Goal: Information Seeking & Learning: Learn about a topic

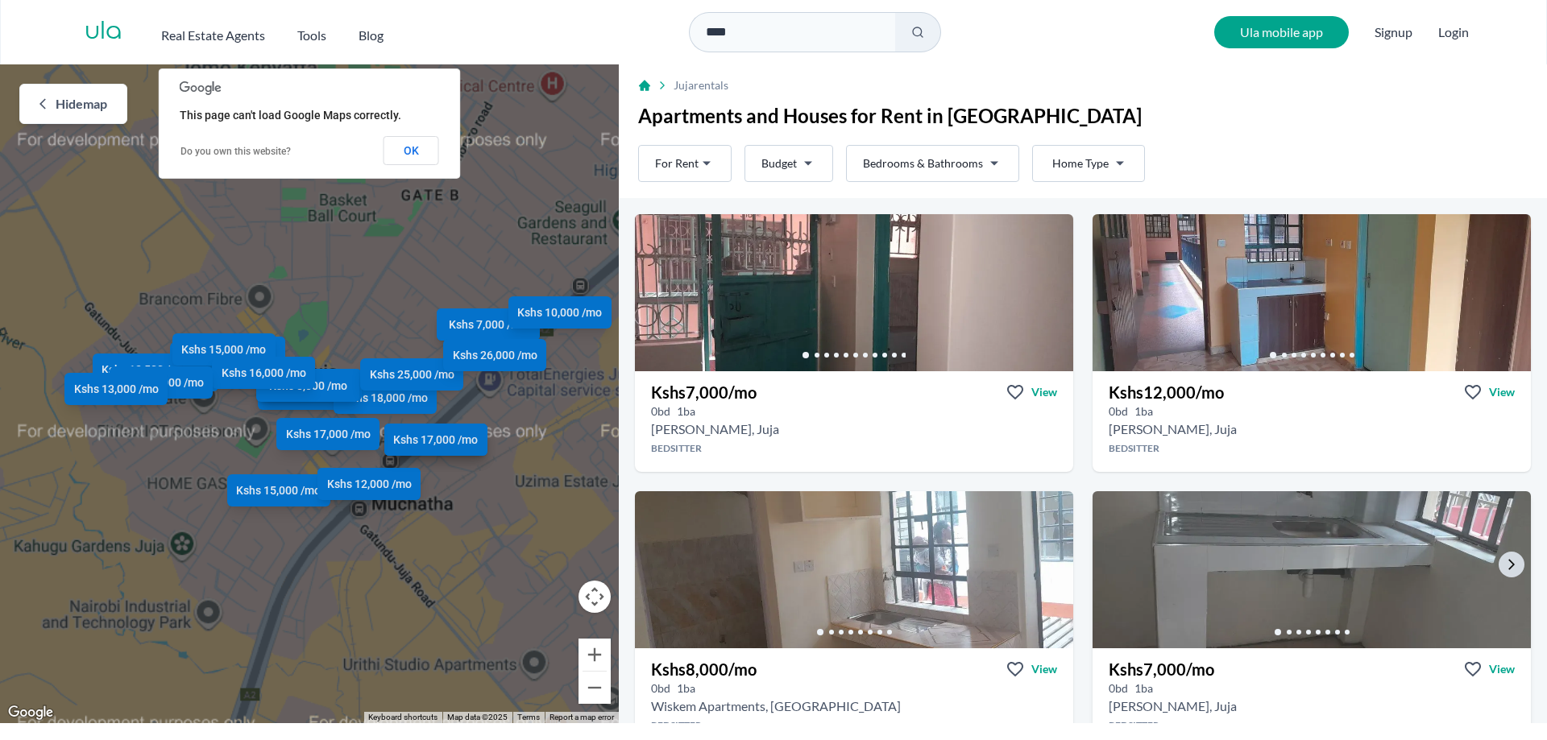
scroll to position [322, 0]
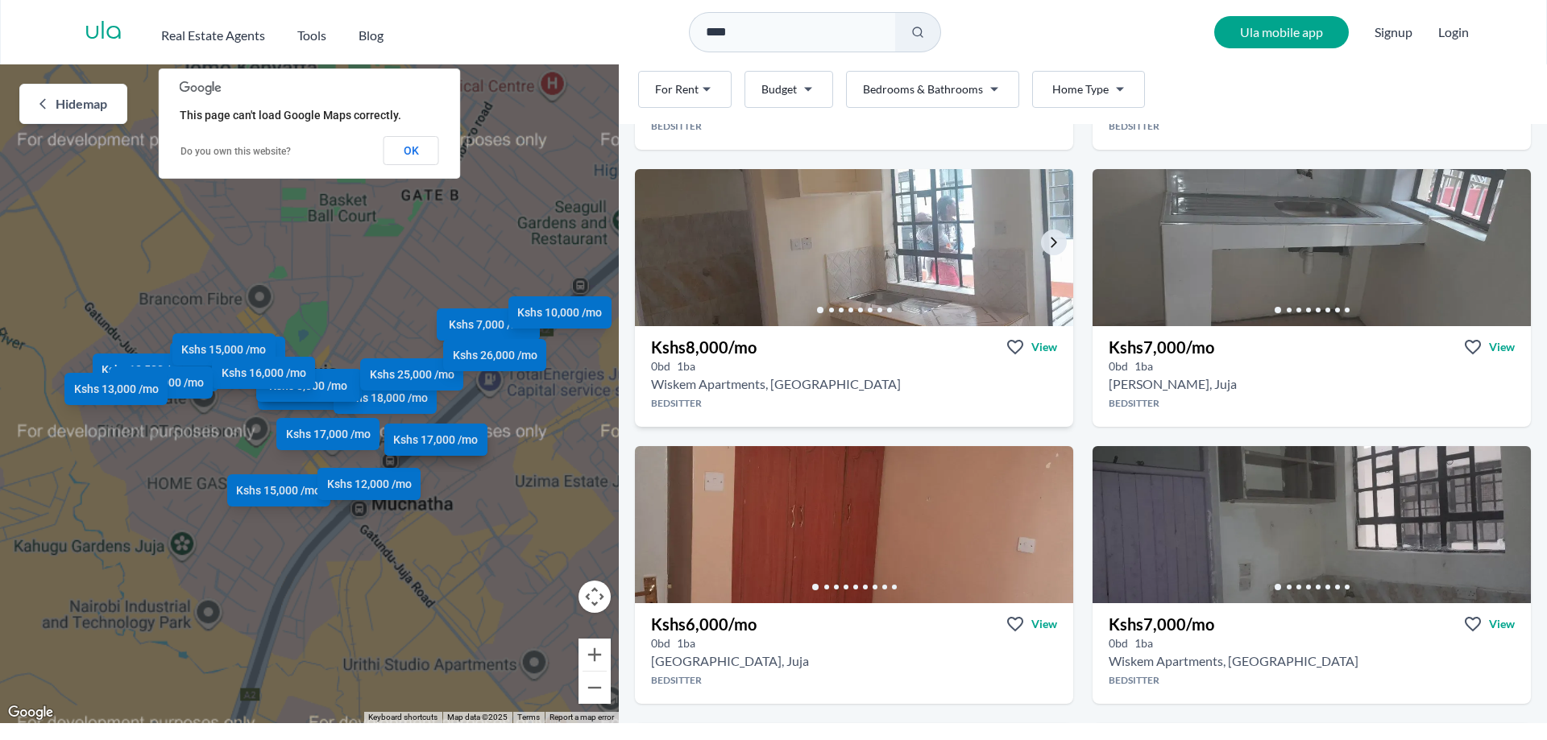
click at [814, 259] on img at bounding box center [854, 247] width 460 height 165
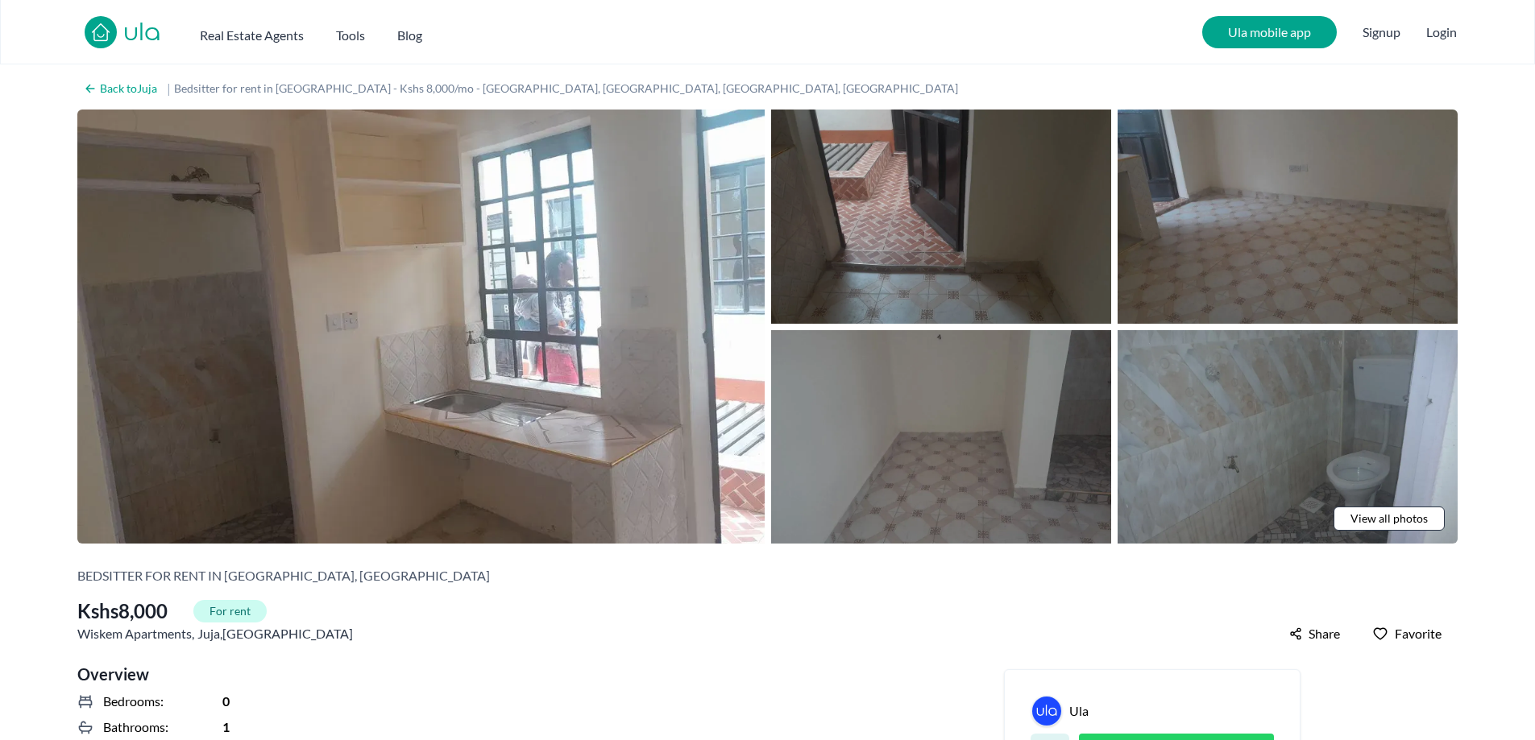
click at [940, 259] on img at bounding box center [941, 217] width 340 height 214
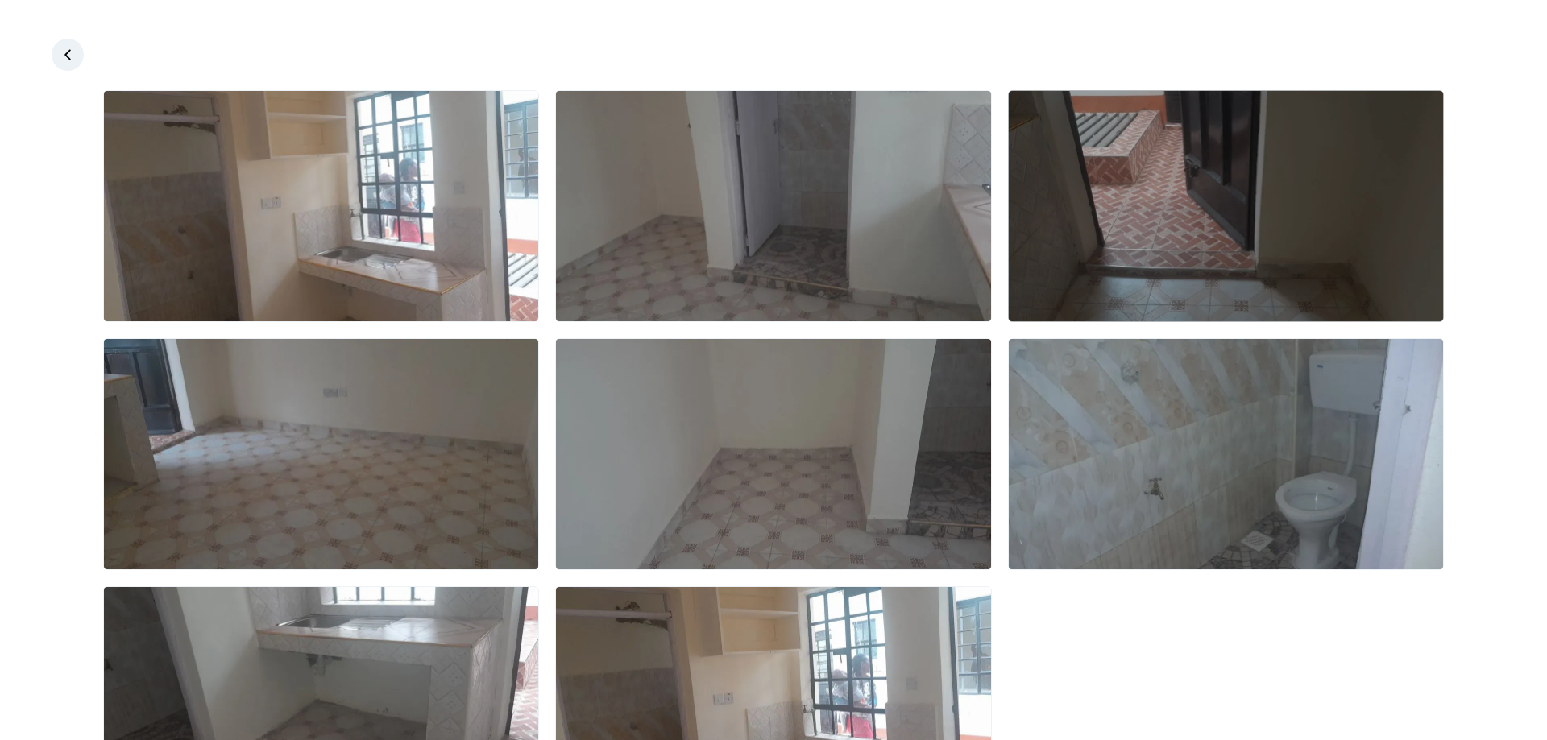
click at [1188, 258] on img at bounding box center [1226, 206] width 434 height 230
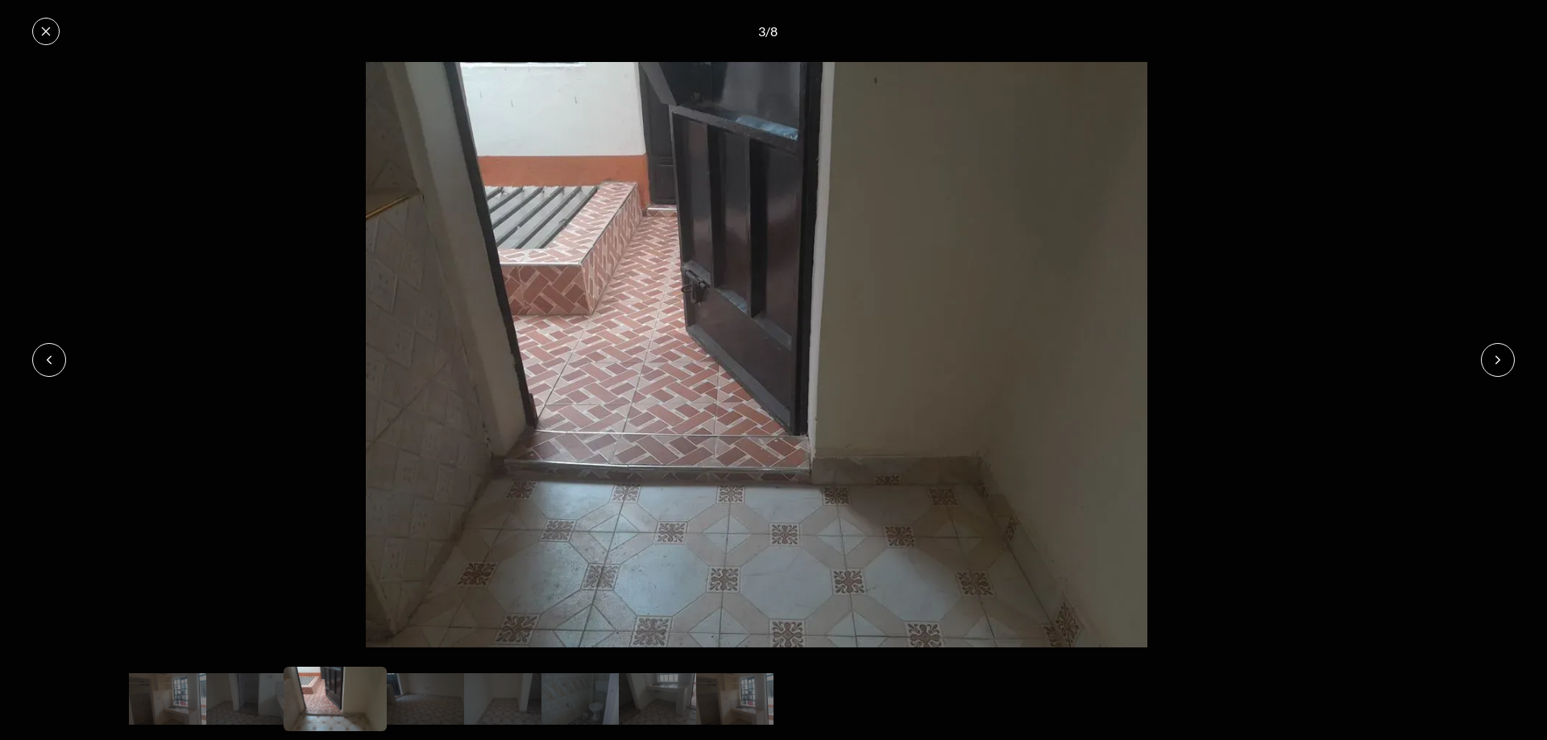
click at [1493, 351] on button at bounding box center [1498, 360] width 34 height 34
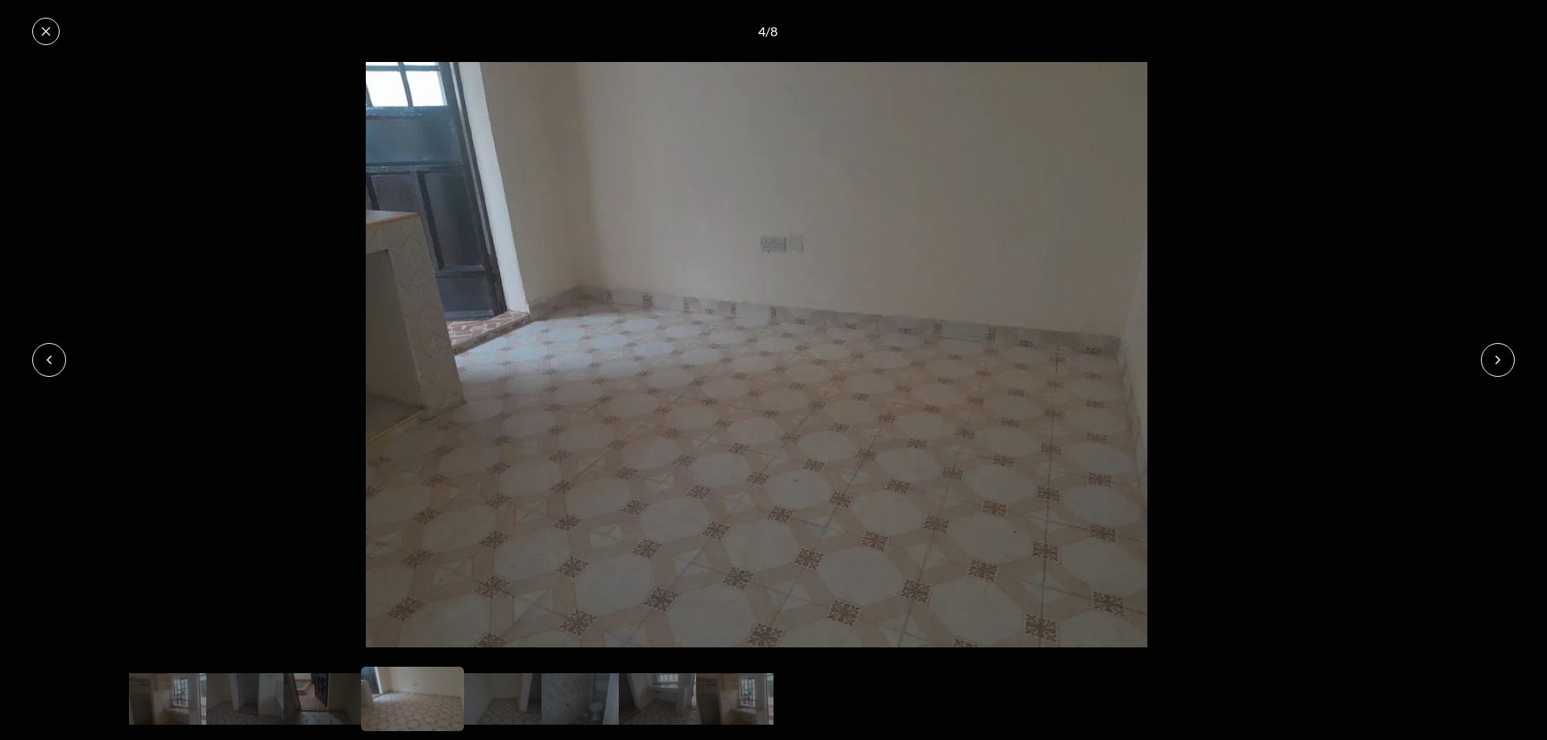
click at [1494, 352] on button at bounding box center [1498, 360] width 34 height 34
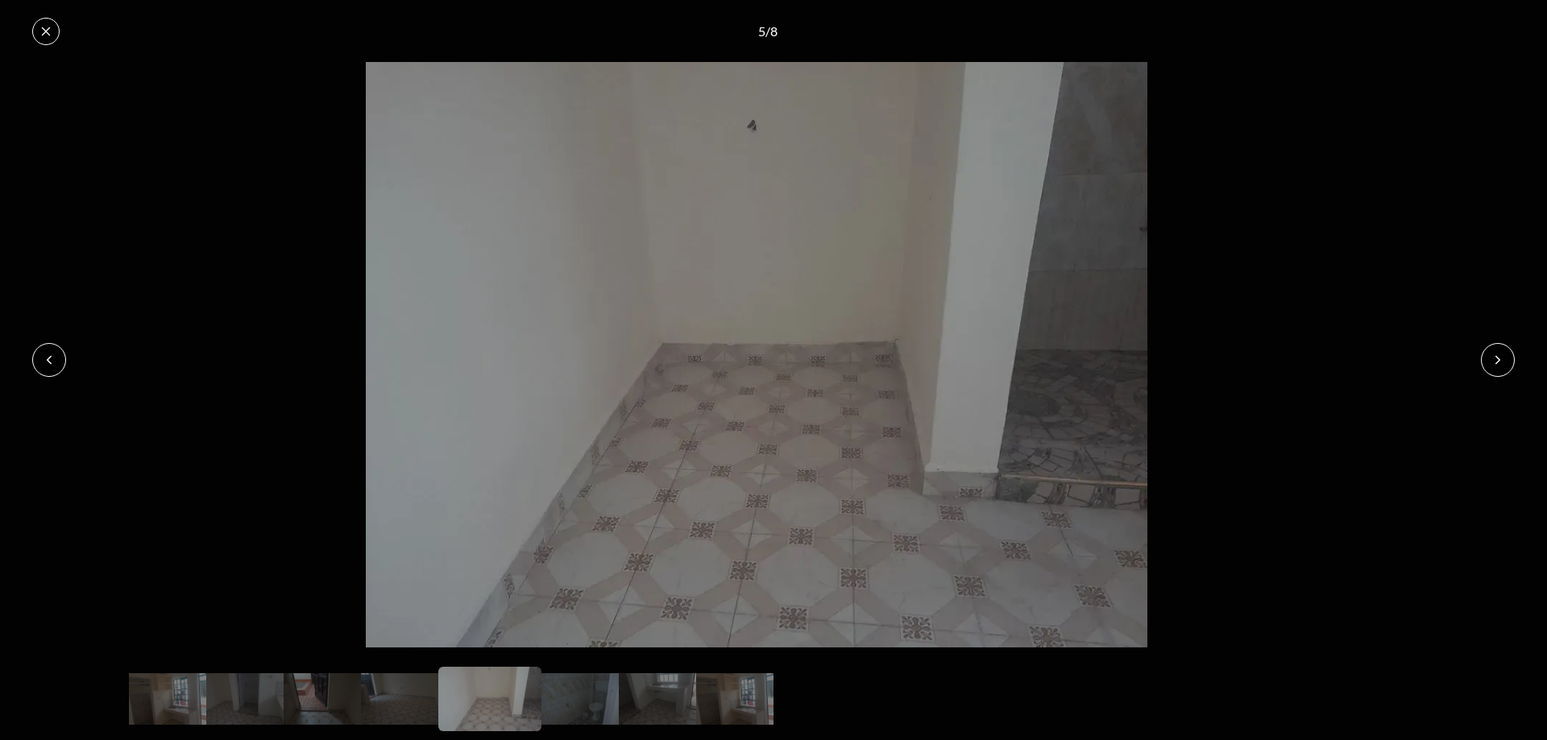
click at [1490, 351] on button at bounding box center [1498, 360] width 34 height 34
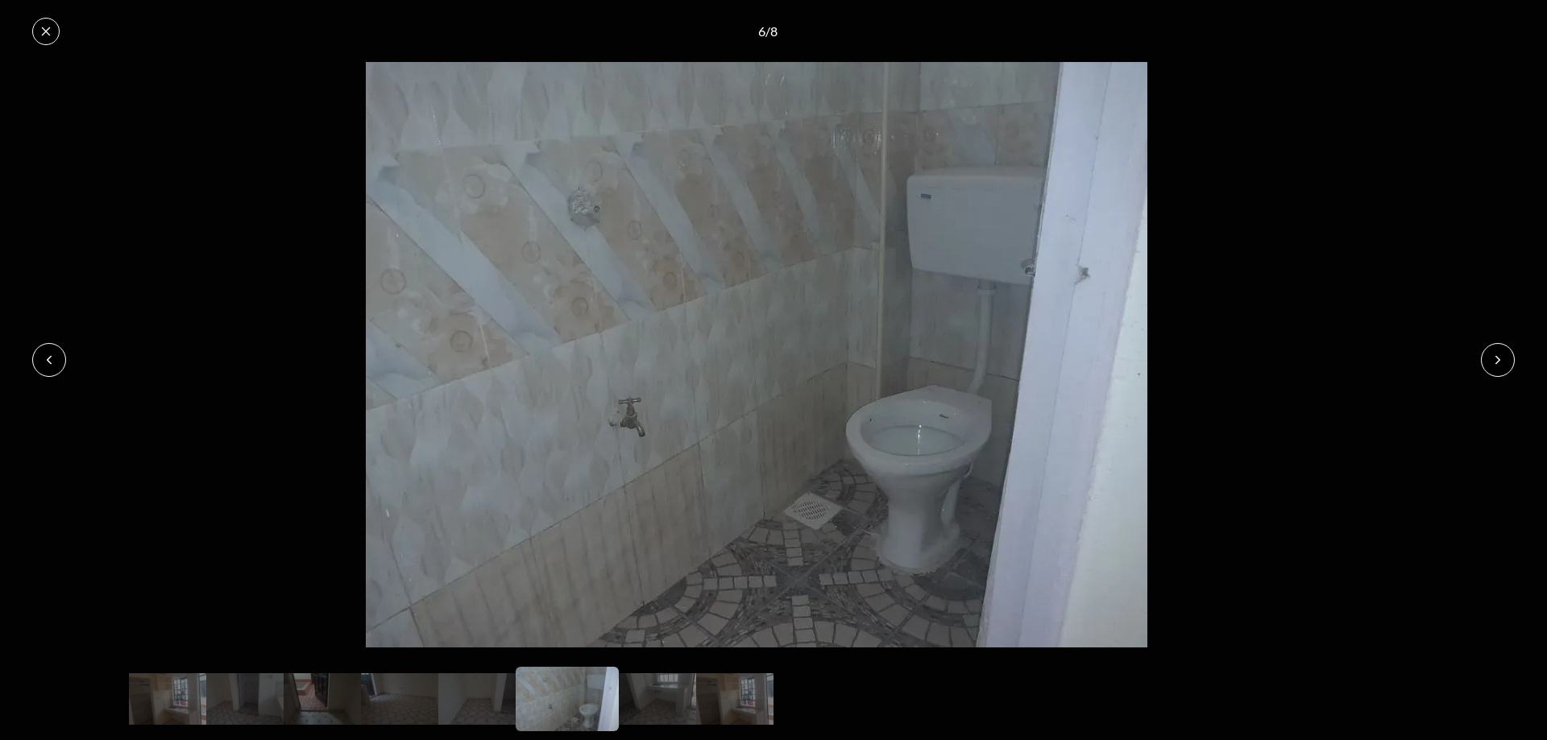
click at [1489, 355] on button at bounding box center [1498, 360] width 34 height 34
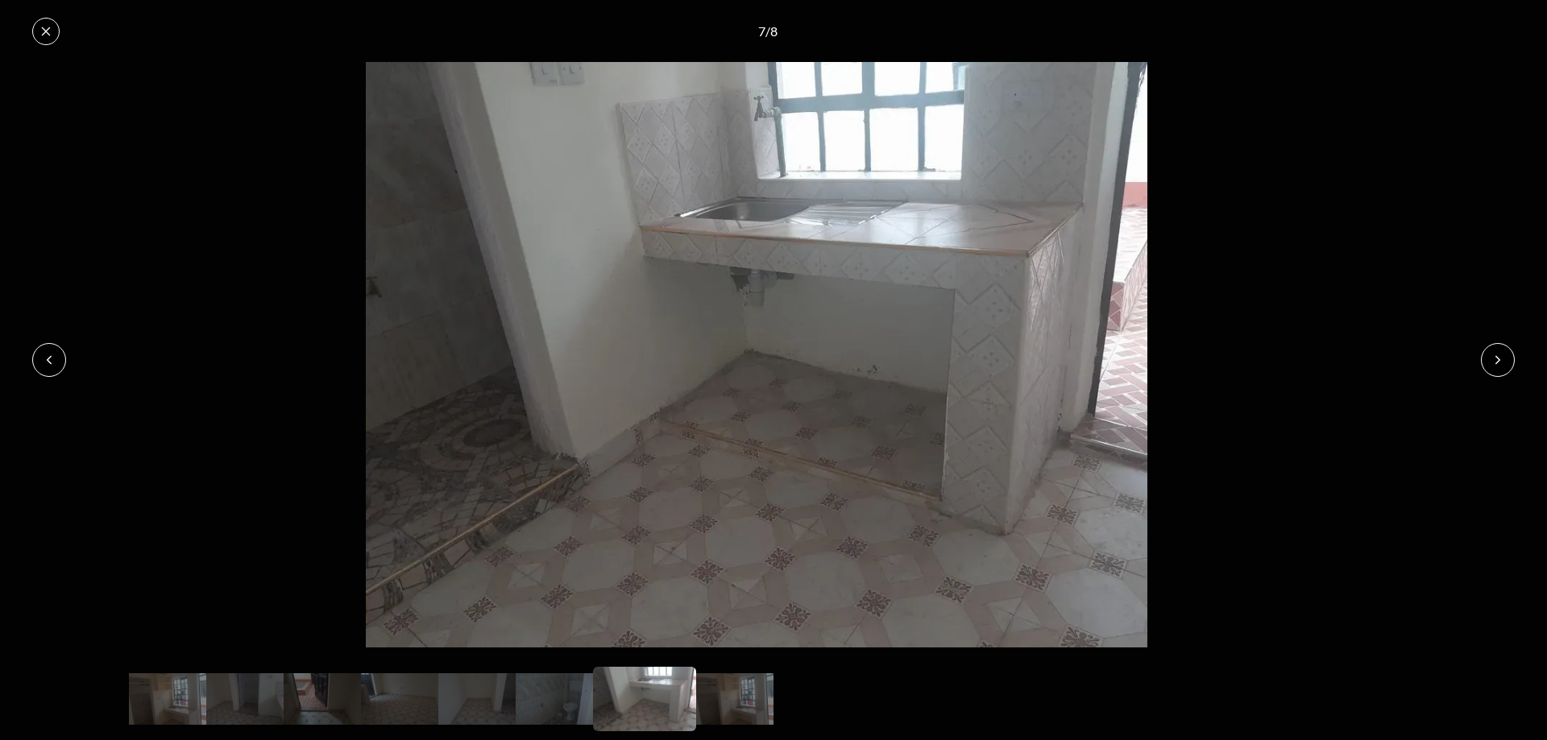
click at [1489, 355] on button at bounding box center [1498, 360] width 34 height 34
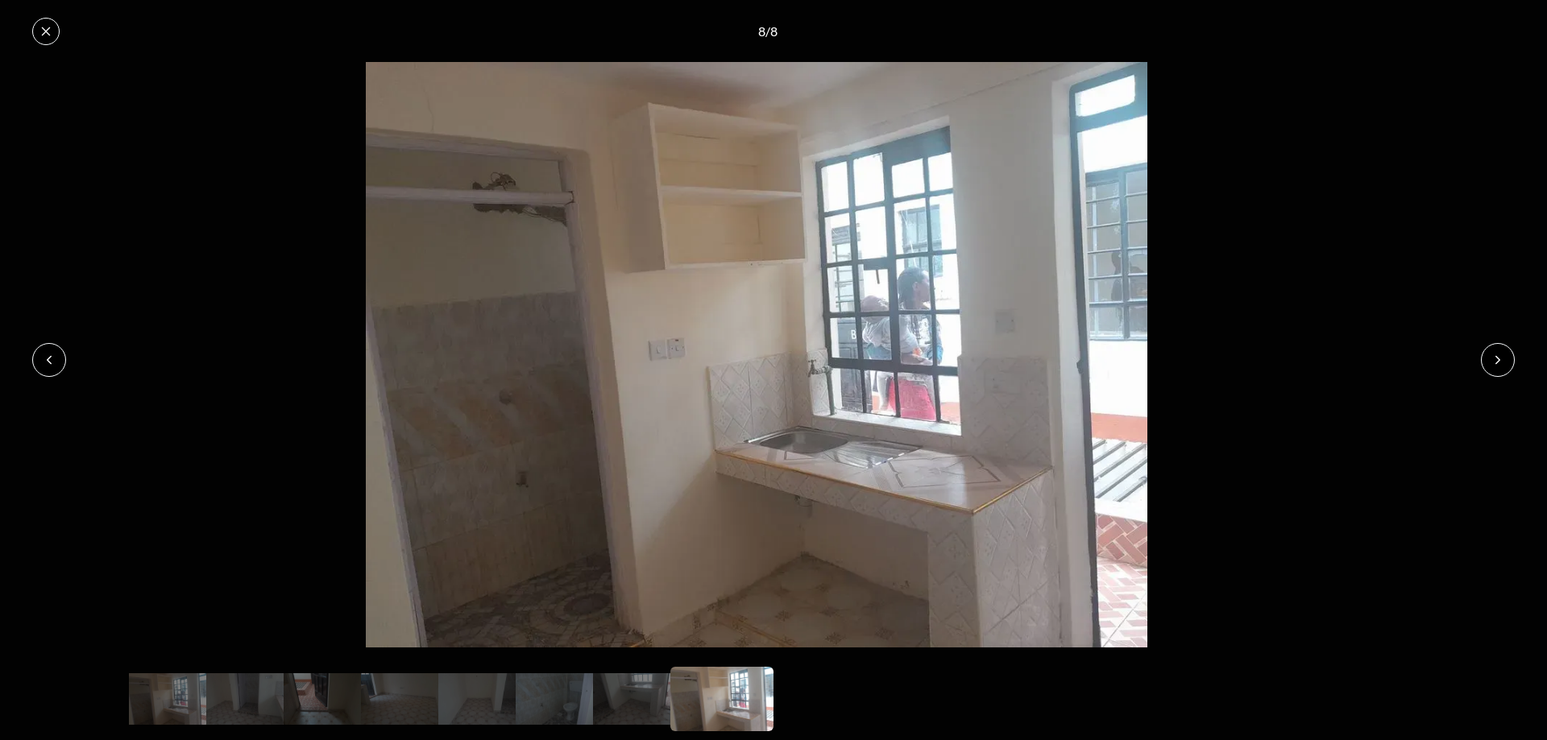
click at [1489, 355] on button at bounding box center [1498, 360] width 34 height 34
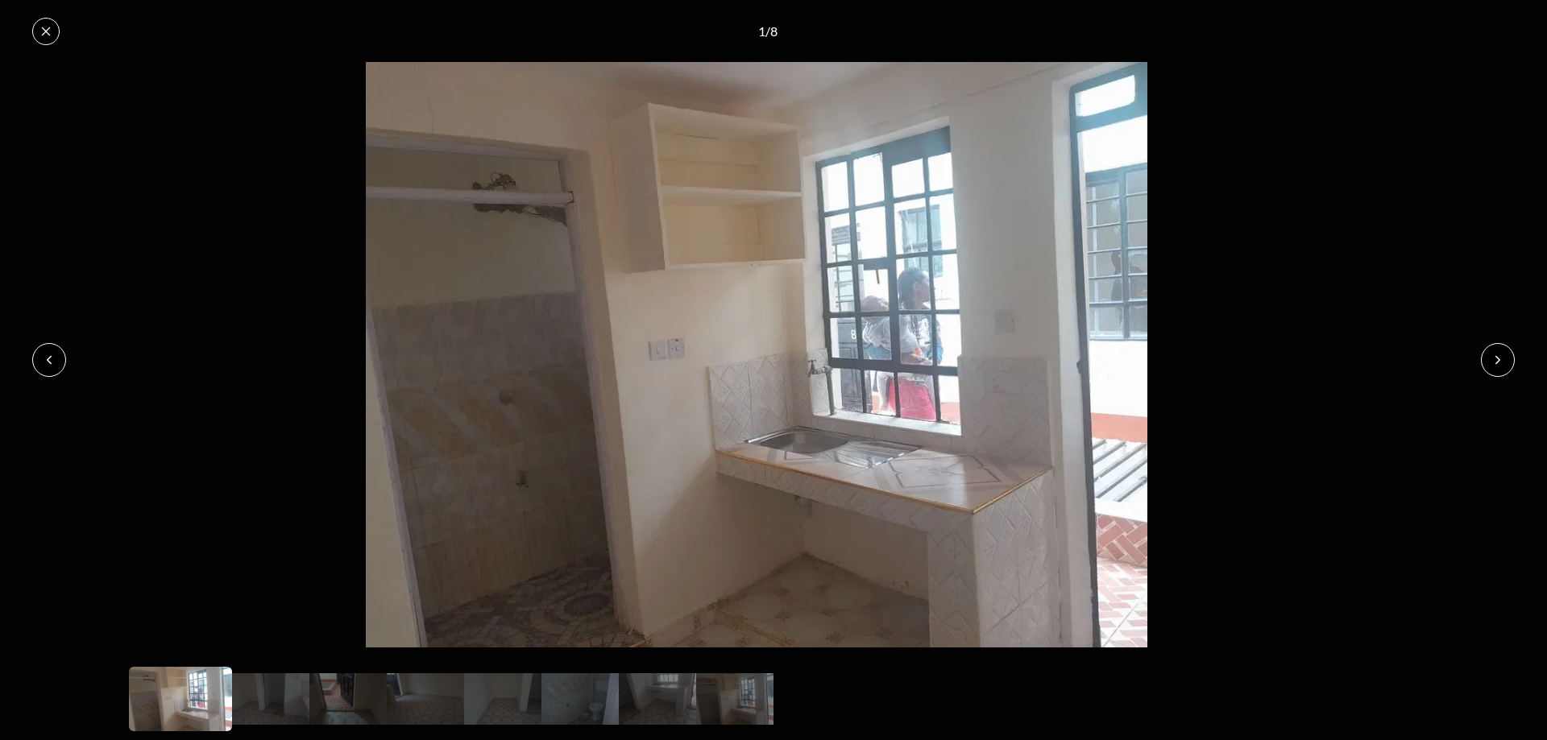
click at [51, 23] on button at bounding box center [45, 31] width 27 height 27
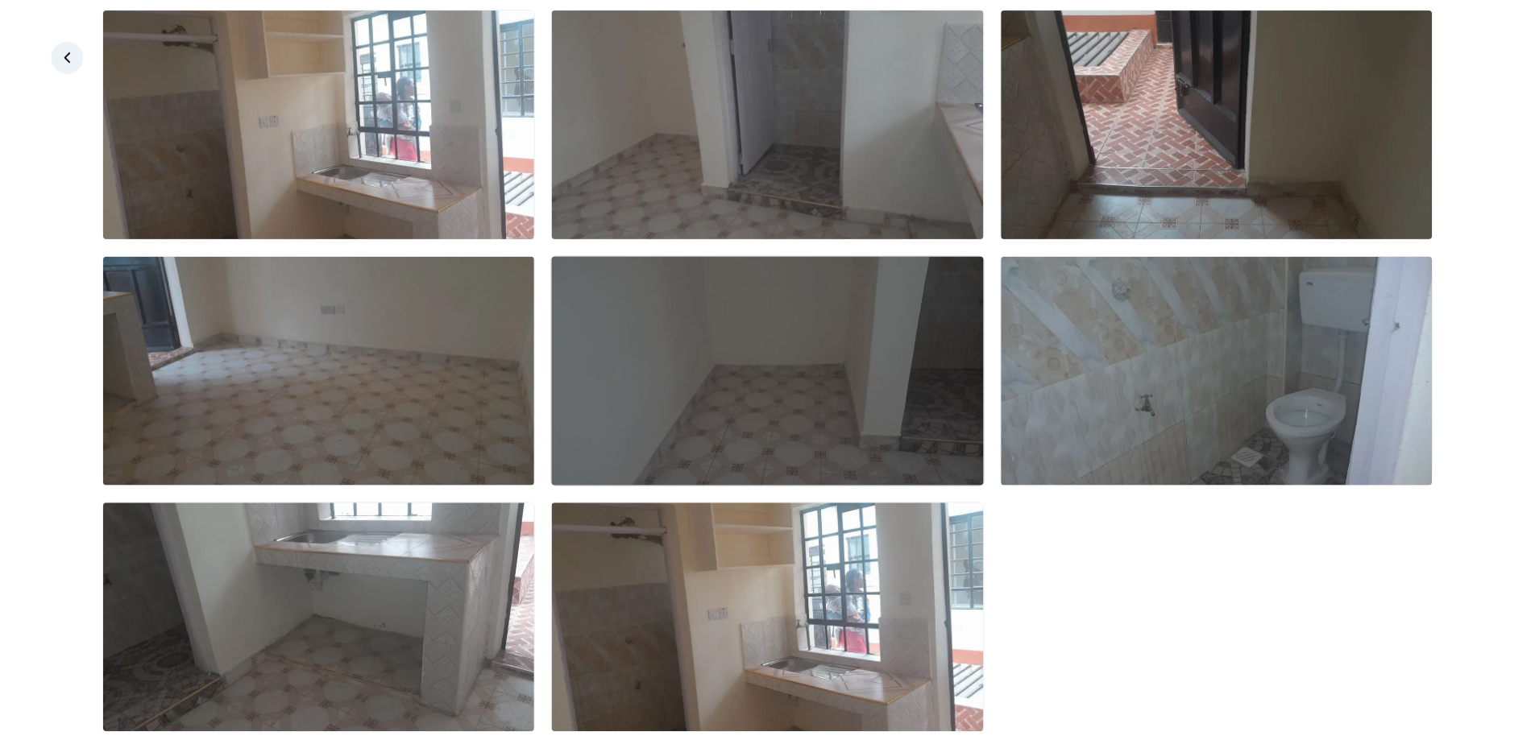
scroll to position [117, 0]
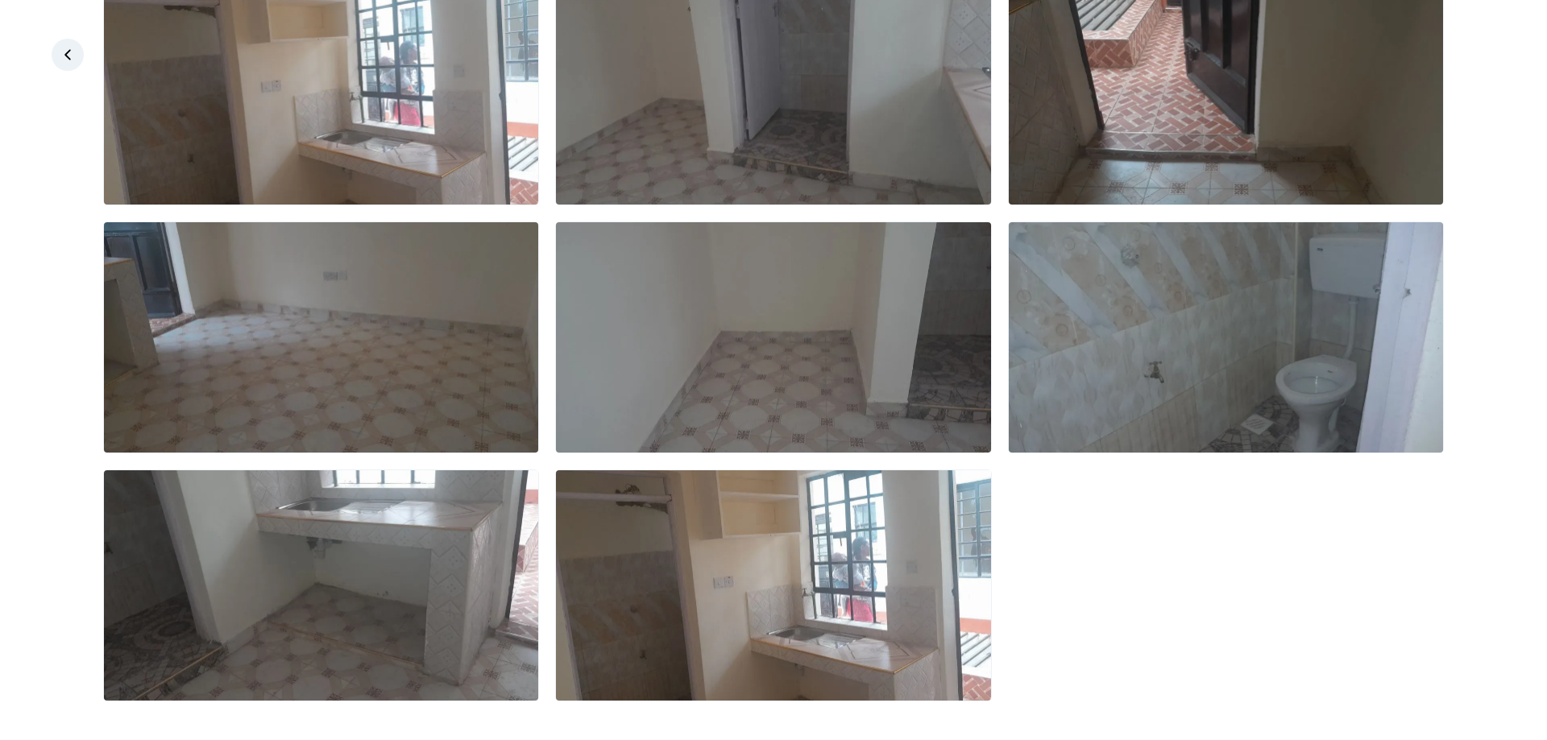
click at [64, 53] on icon at bounding box center [68, 55] width 16 height 16
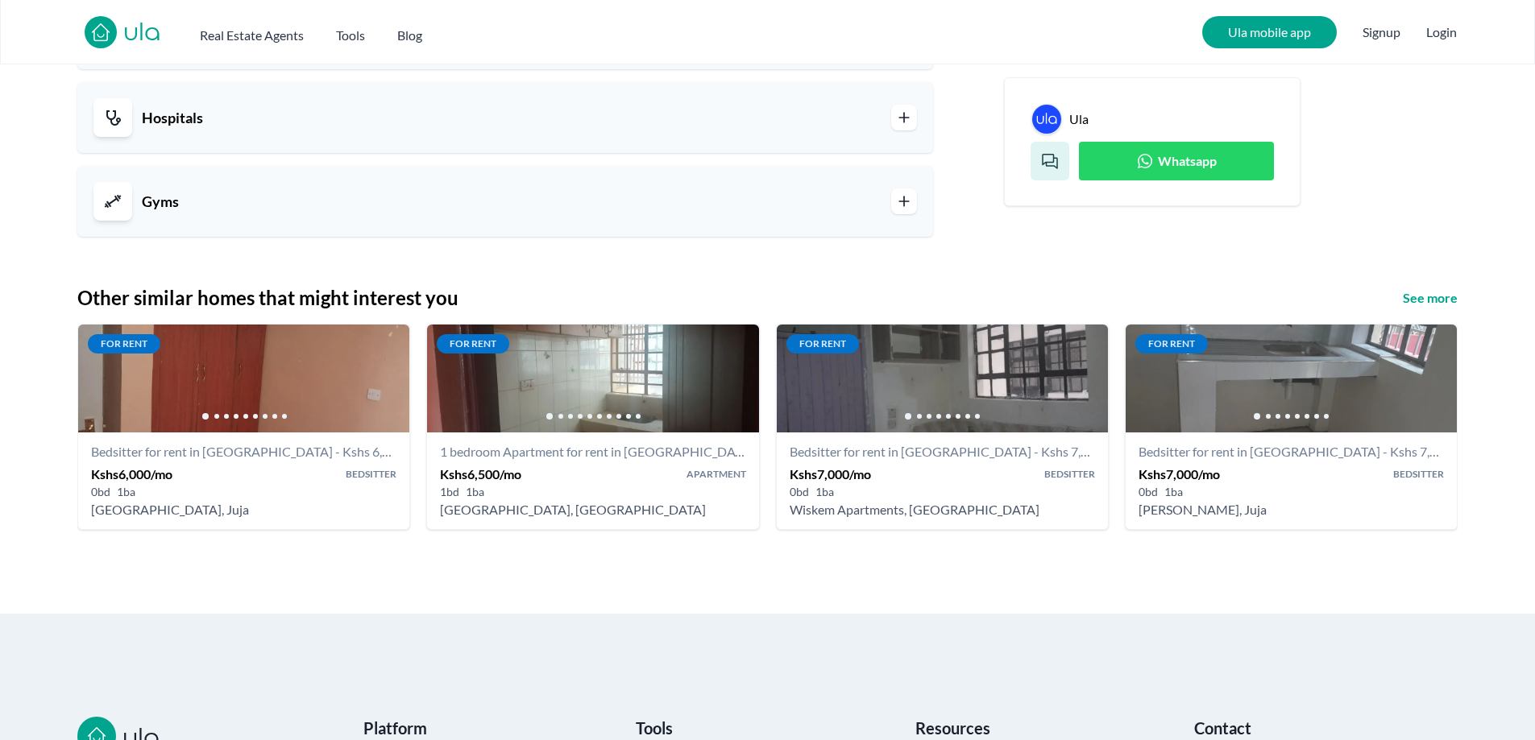
scroll to position [1853, 0]
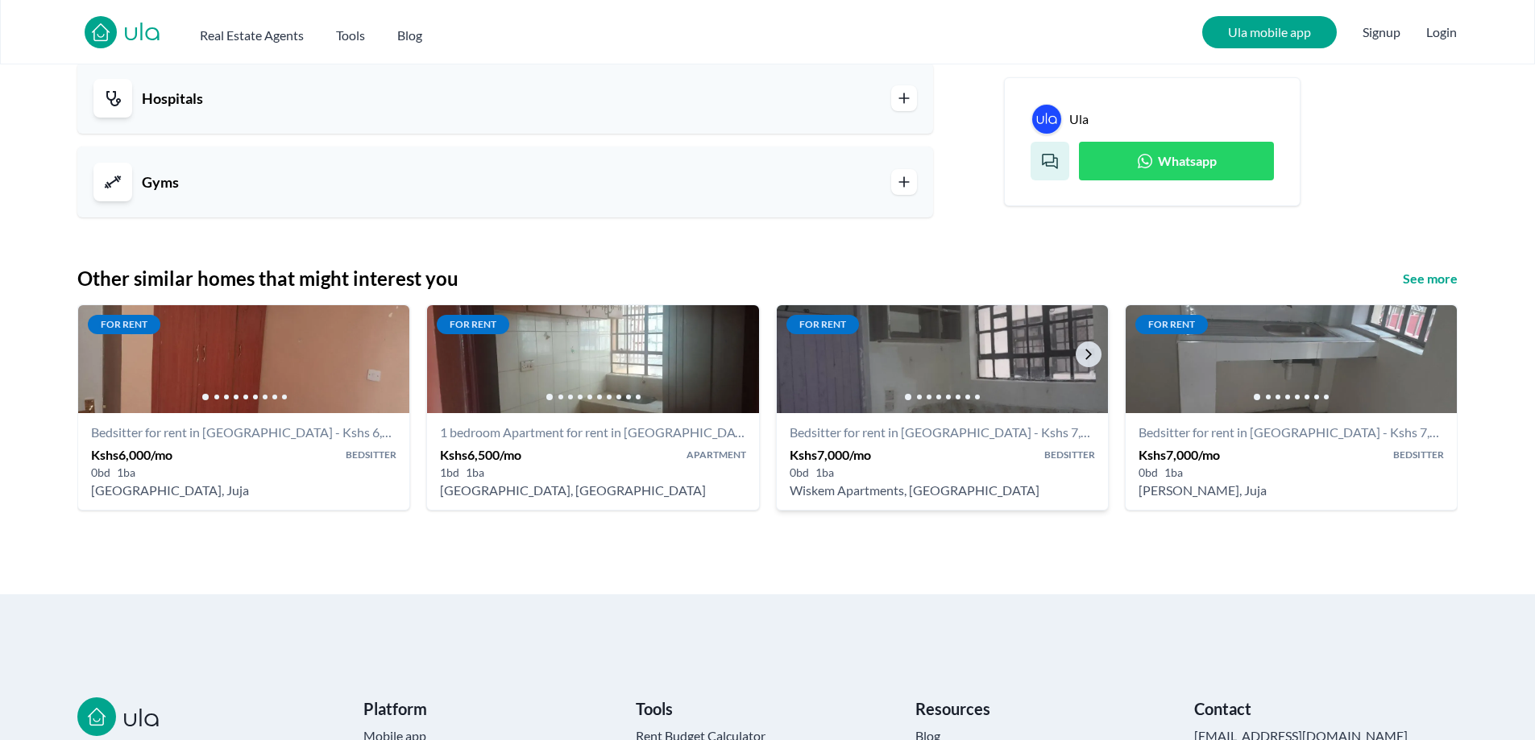
click at [861, 338] on img at bounding box center [942, 360] width 348 height 114
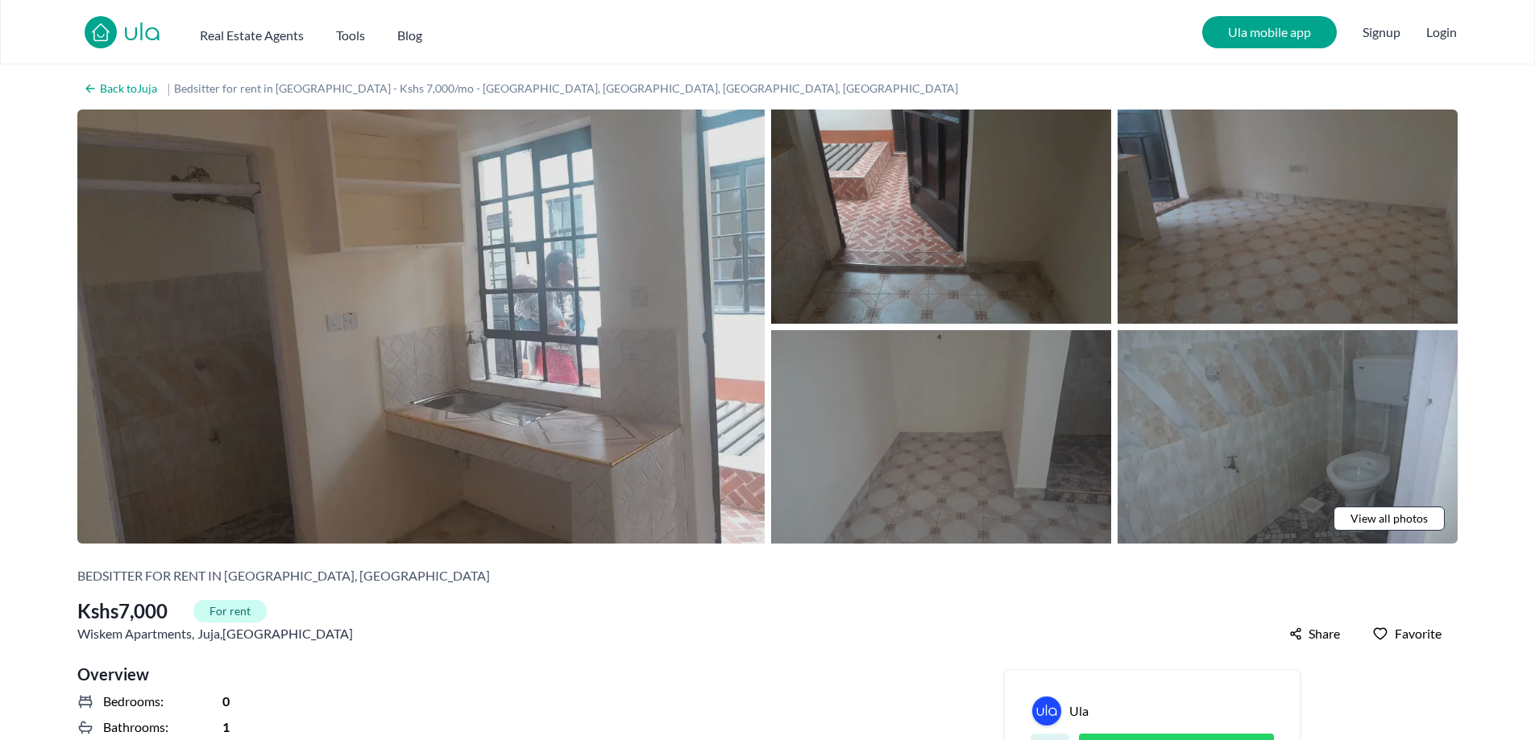
click at [728, 384] on img at bounding box center [420, 327] width 687 height 434
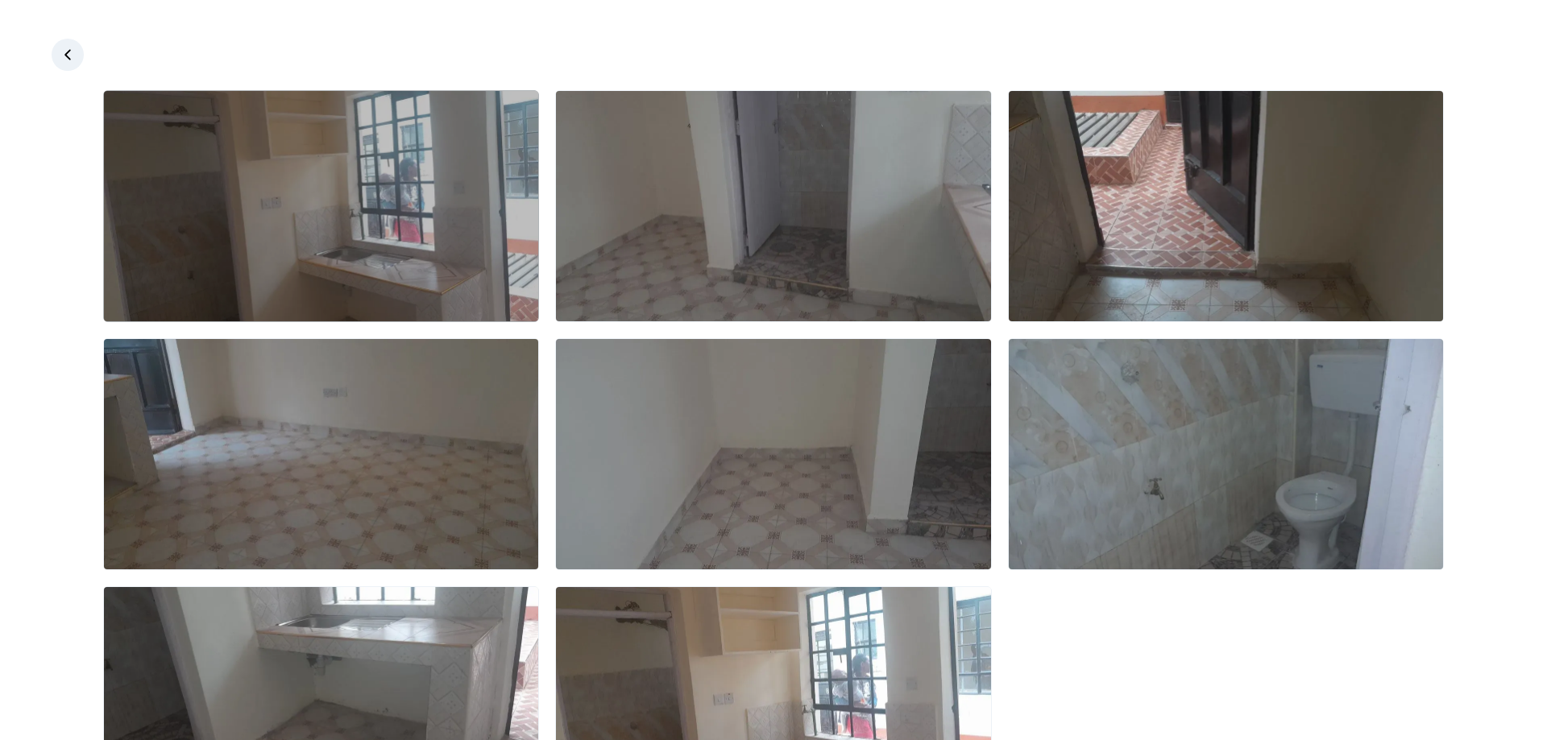
click at [520, 180] on img at bounding box center [321, 206] width 434 height 230
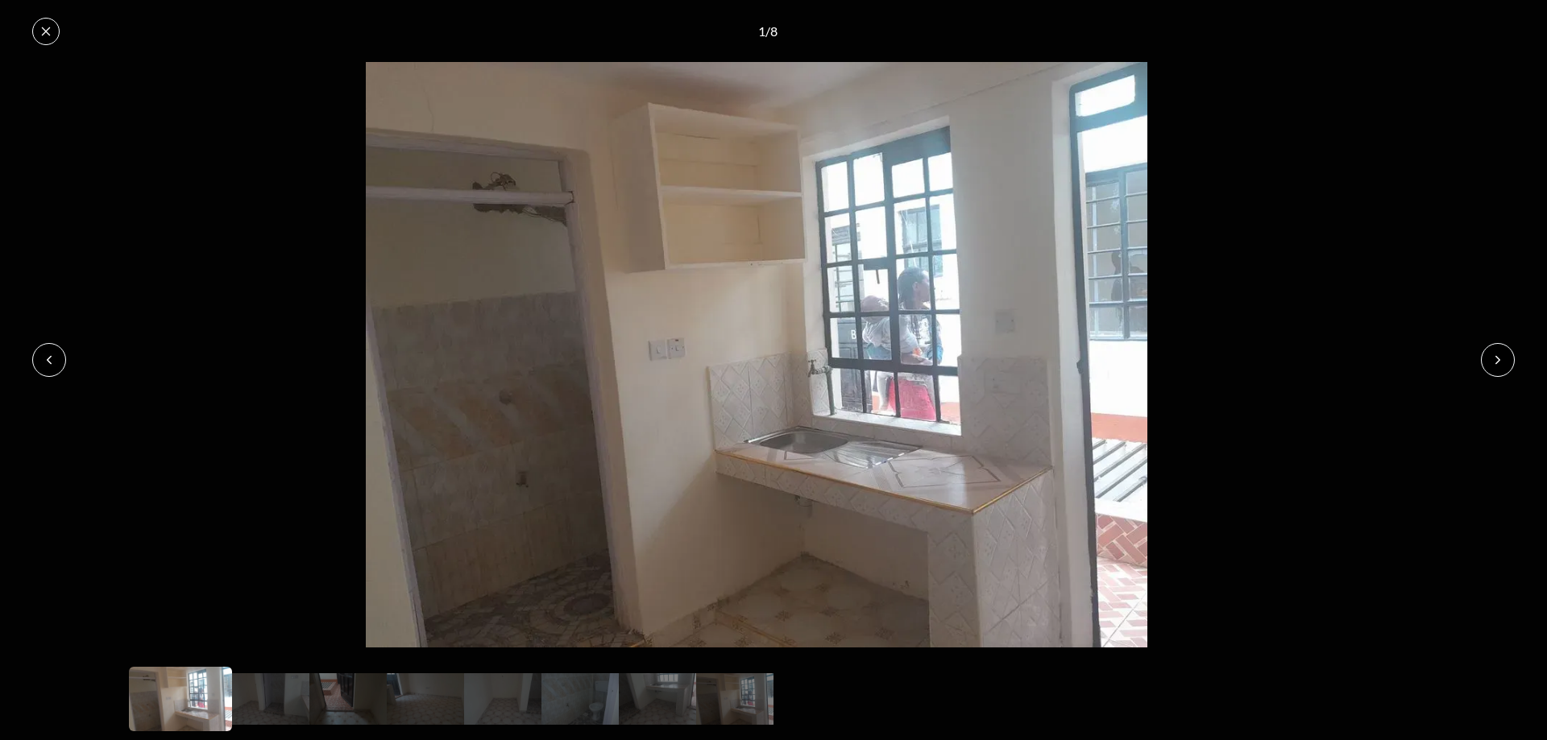
click at [1511, 363] on button at bounding box center [1498, 360] width 34 height 34
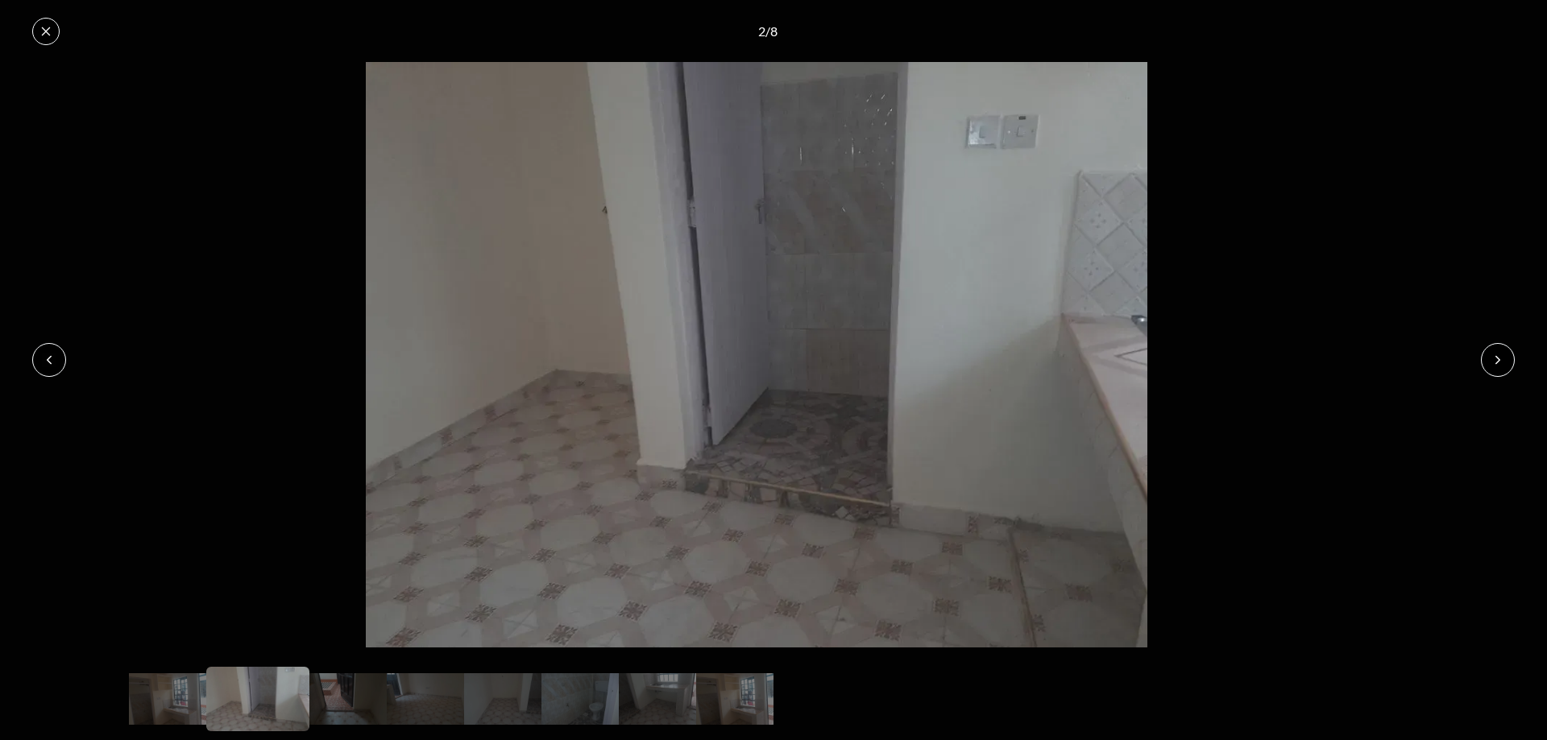
click at [1512, 363] on button at bounding box center [1498, 360] width 34 height 34
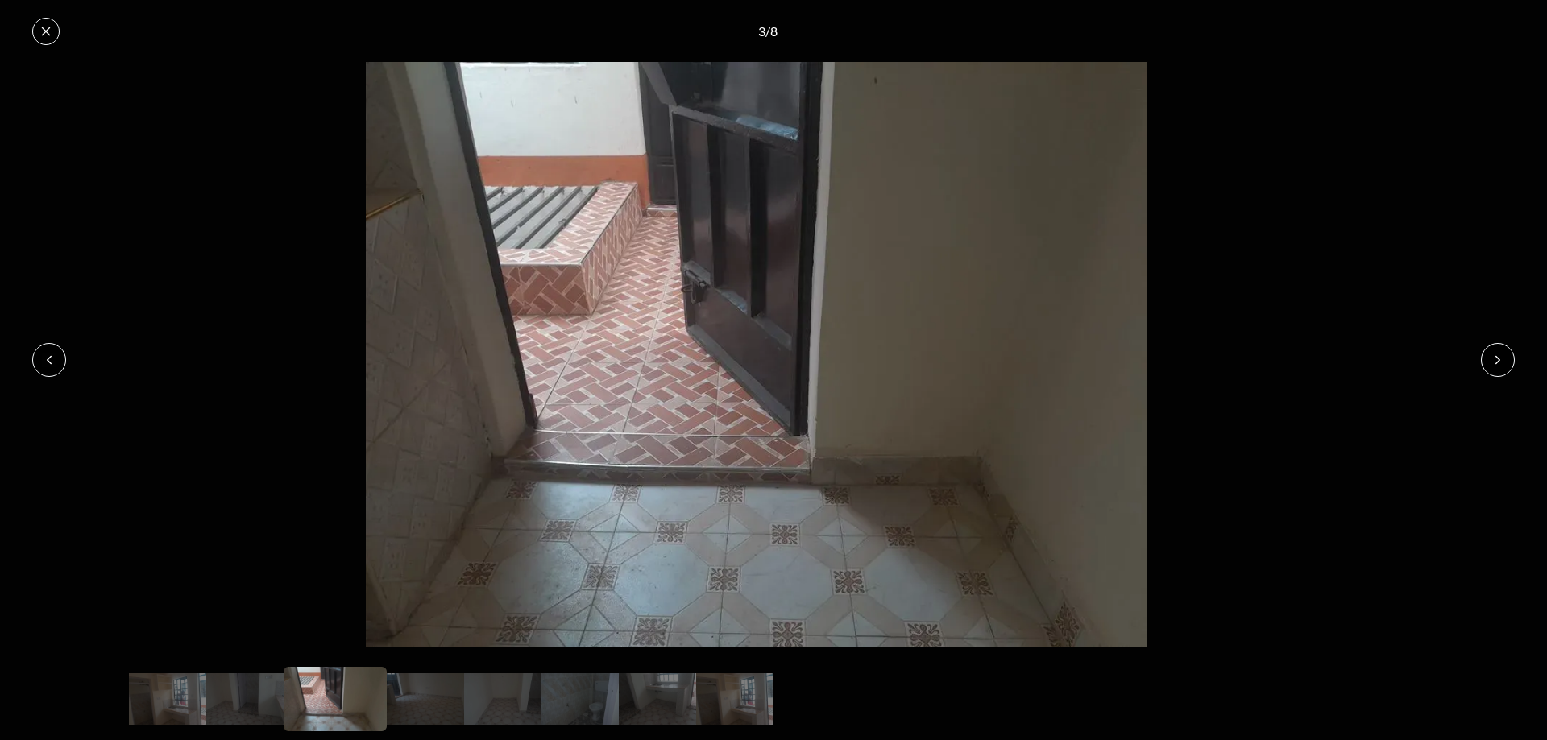
click at [1512, 368] on button at bounding box center [1498, 360] width 34 height 34
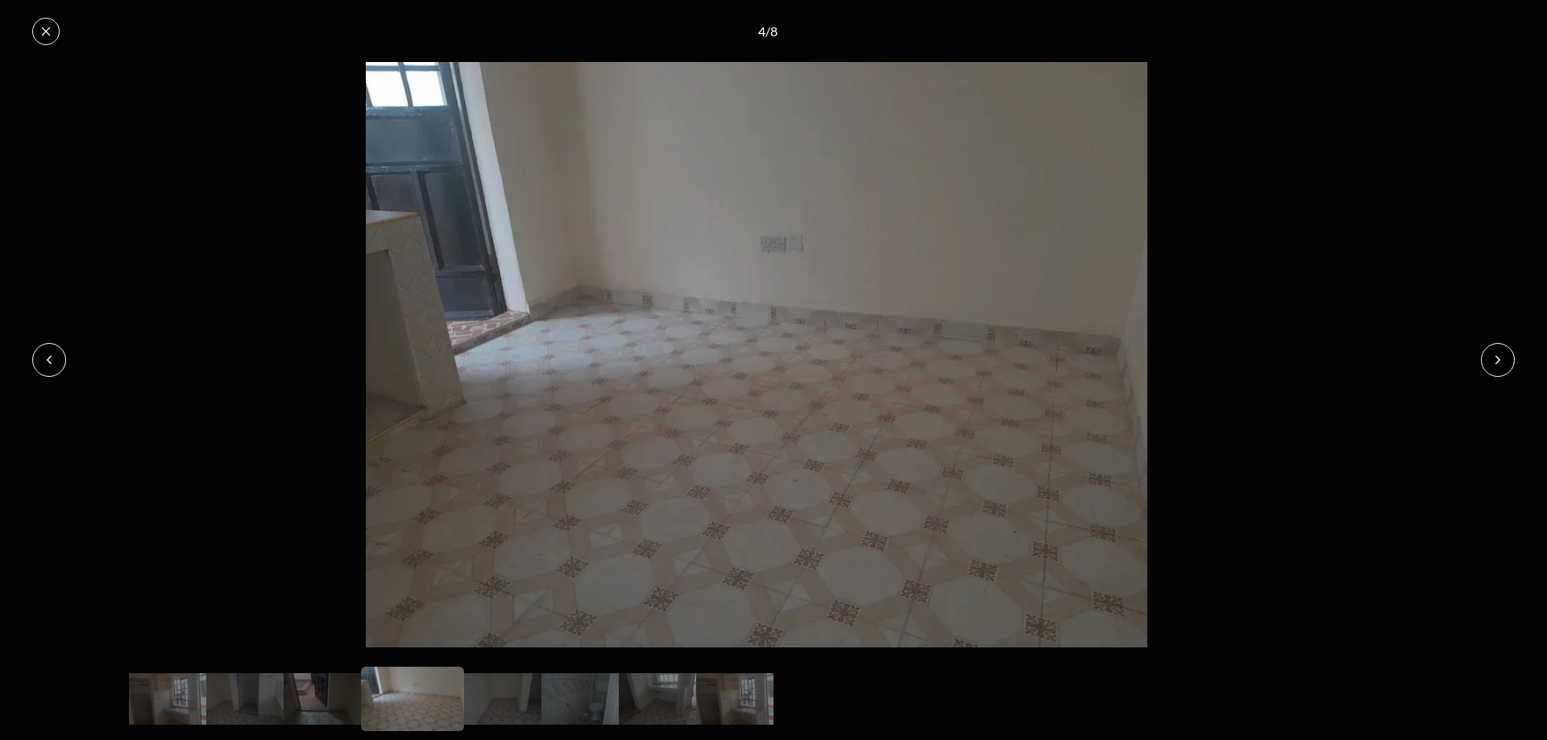
click at [1511, 367] on button at bounding box center [1498, 360] width 34 height 34
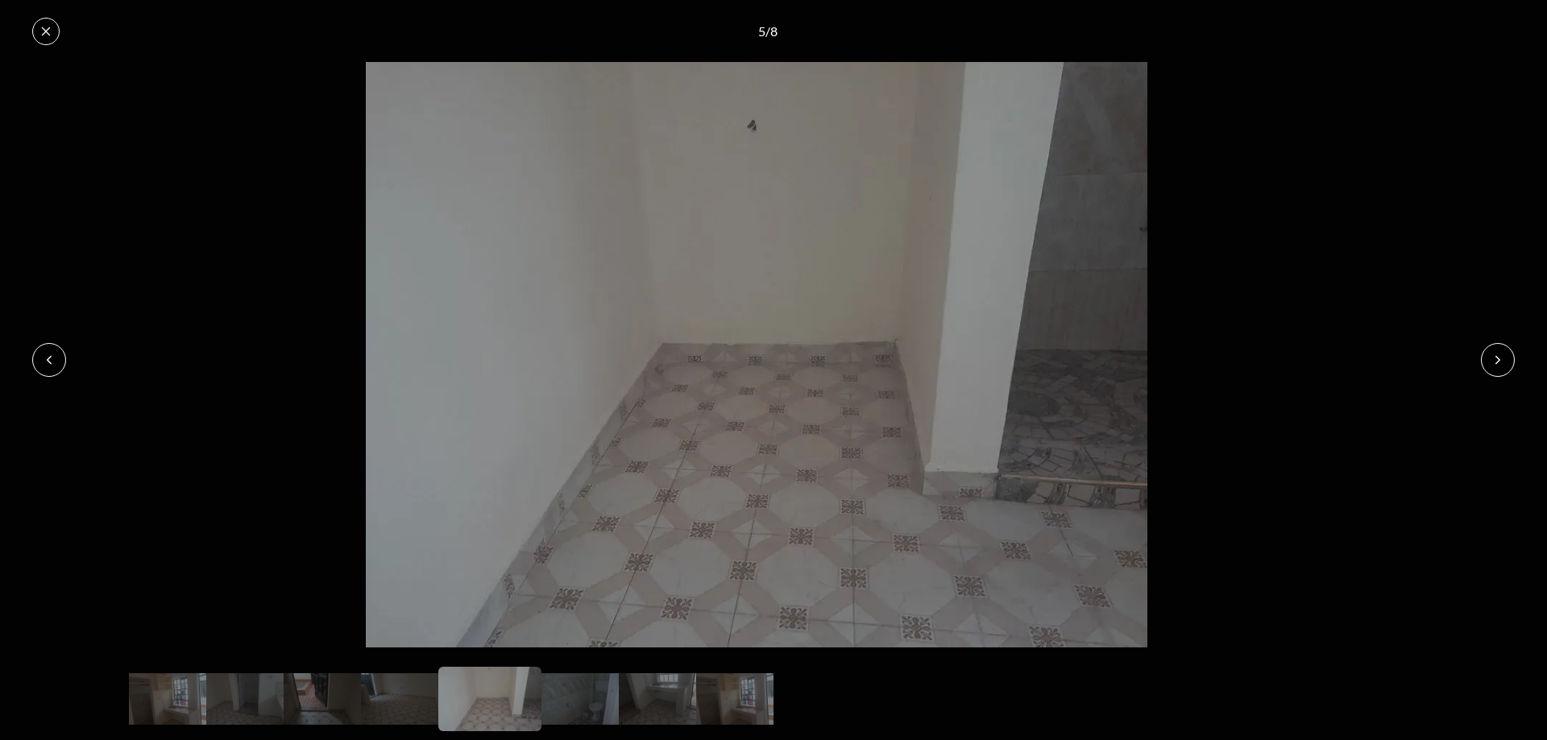
click at [47, 366] on icon at bounding box center [49, 360] width 13 height 13
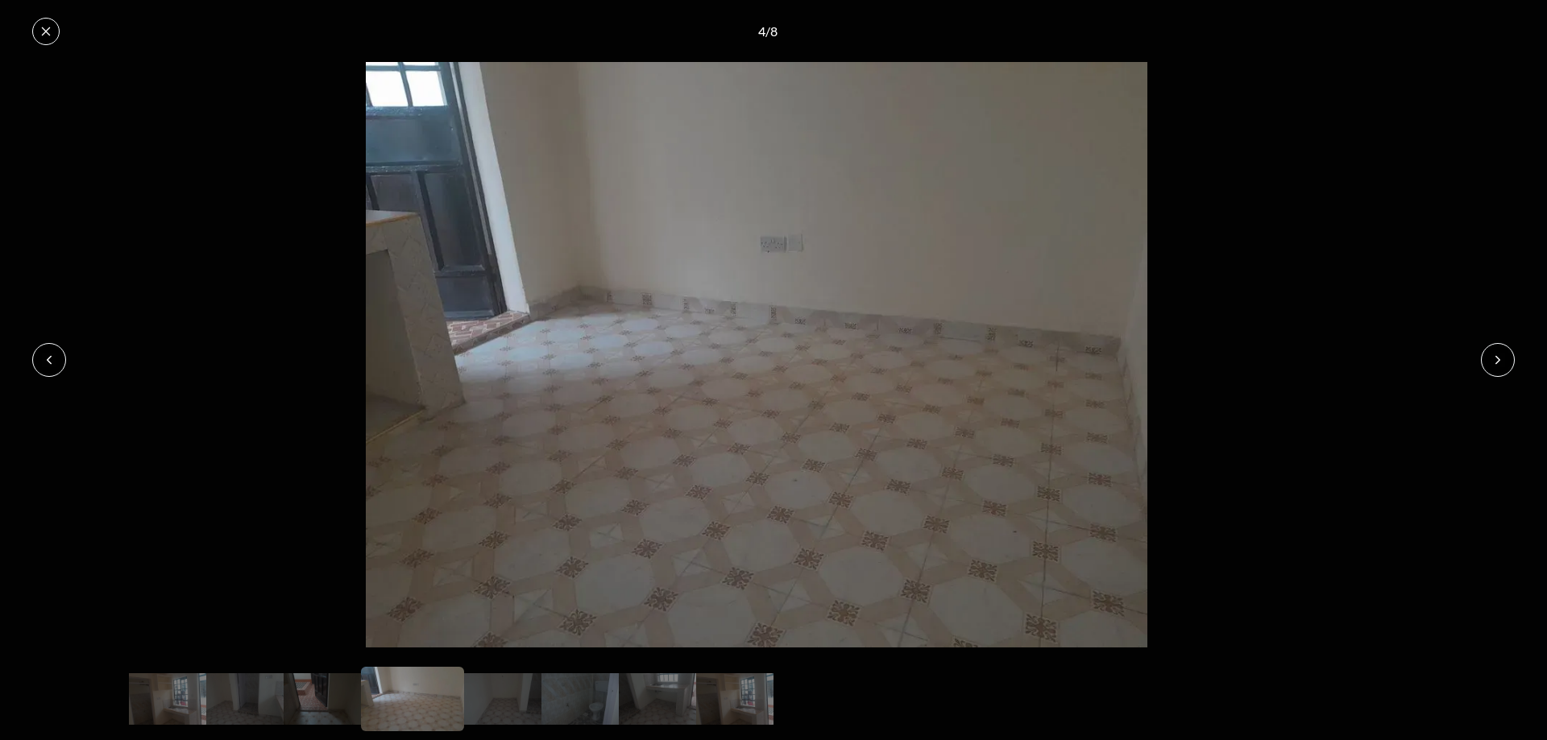
click at [41, 29] on icon at bounding box center [45, 31] width 13 height 13
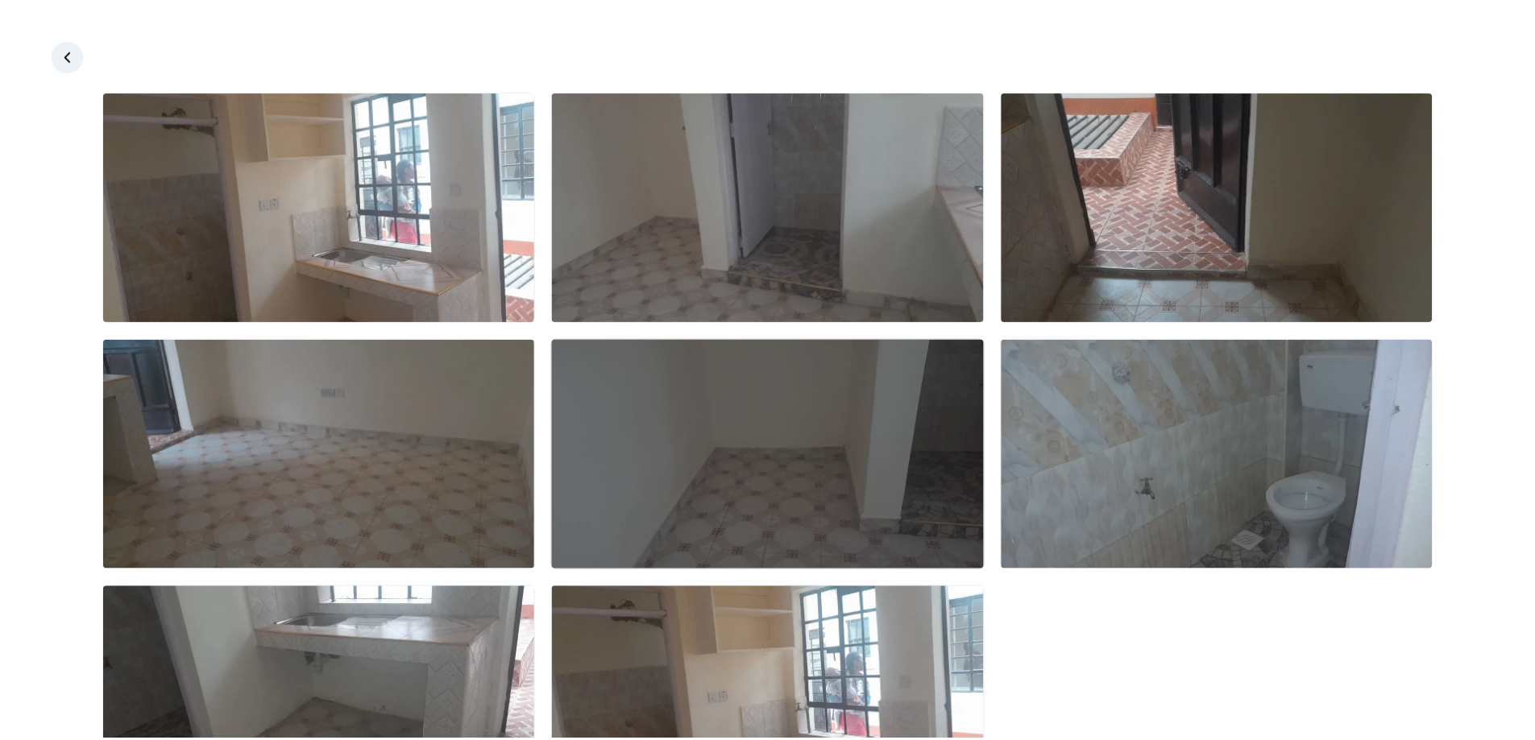
scroll to position [117, 0]
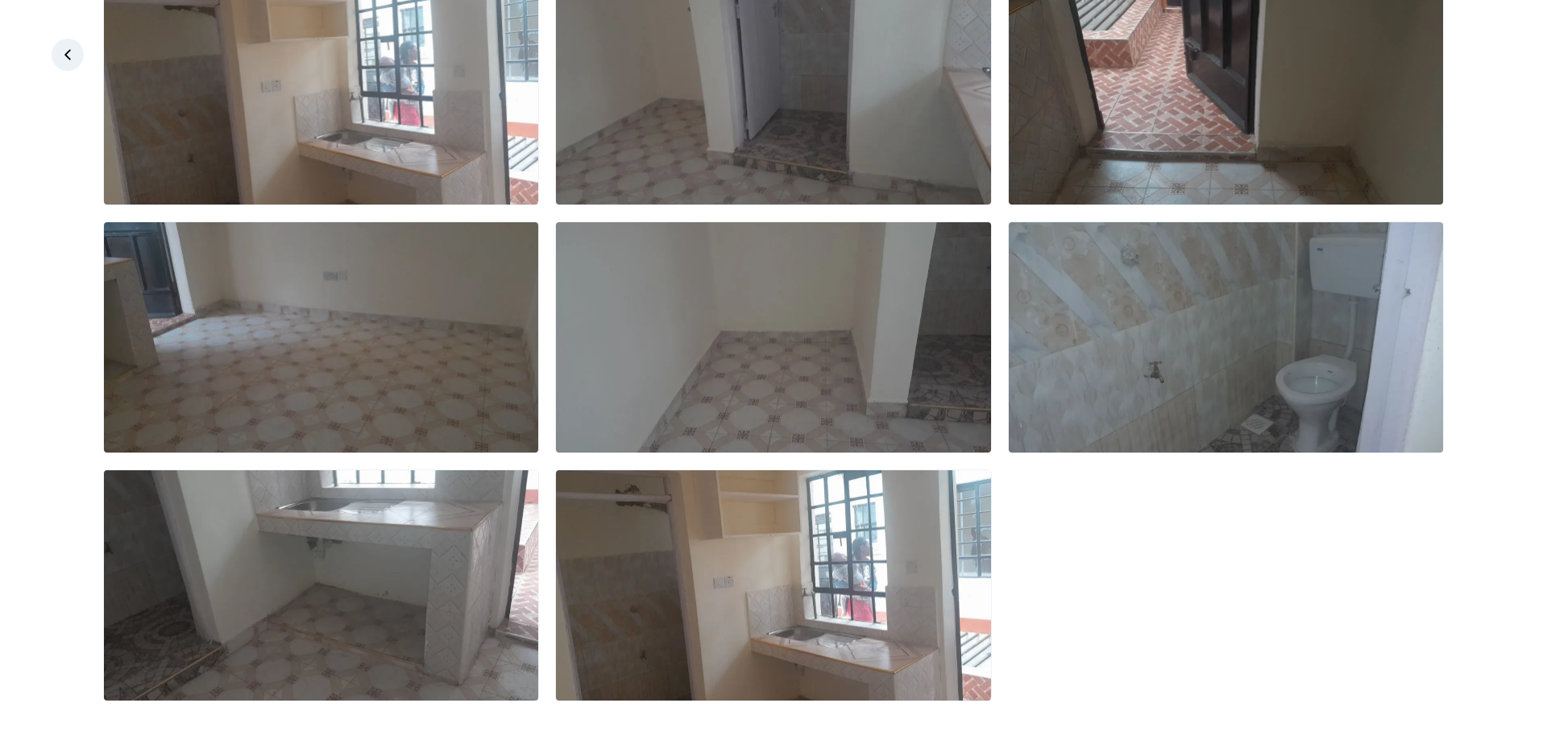
click at [70, 51] on icon at bounding box center [67, 54] width 6 height 10
